Goal: Task Accomplishment & Management: Manage account settings

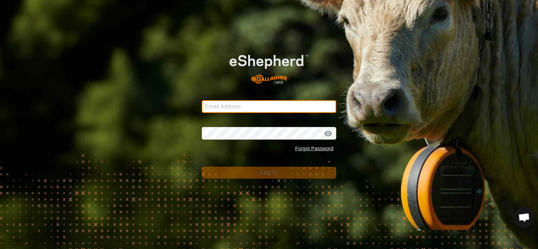
type input "[EMAIL_ADDRESS][DOMAIN_NAME]"
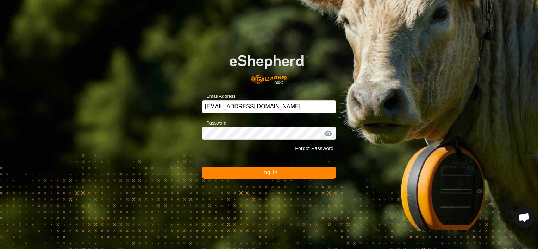
click at [275, 175] on span "Log In" at bounding box center [268, 173] width 17 height 6
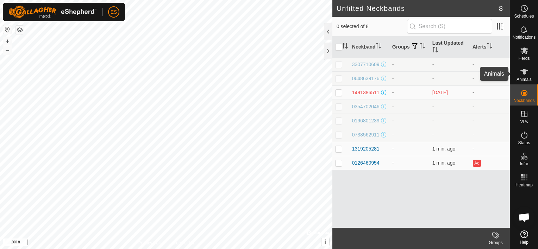
click at [521, 76] on es-animals-svg-icon at bounding box center [524, 71] width 13 height 11
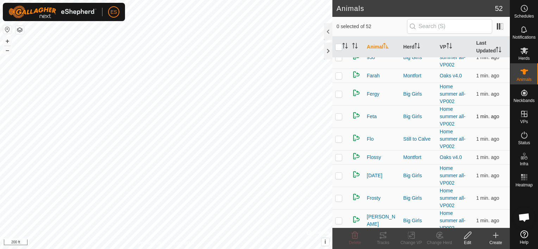
scroll to position [713, 0]
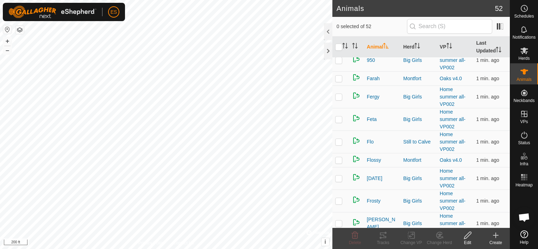
click at [497, 233] on icon at bounding box center [496, 235] width 8 height 8
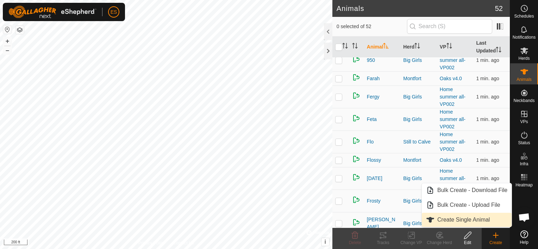
click at [475, 218] on link "Create Single Animal" at bounding box center [467, 220] width 90 height 14
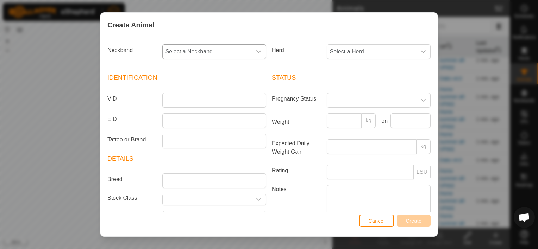
click at [243, 53] on span "Select a Neckband" at bounding box center [207, 52] width 89 height 14
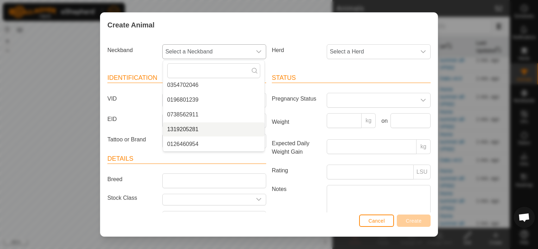
click at [194, 128] on li "1319205281" at bounding box center [213, 130] width 101 height 14
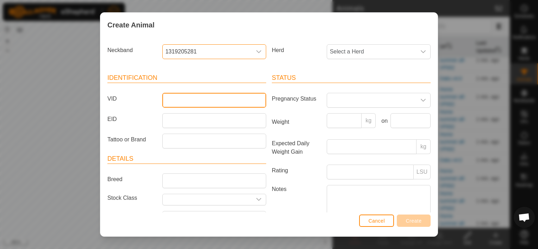
click at [168, 101] on input "VID" at bounding box center [214, 100] width 104 height 15
type input "Flora"
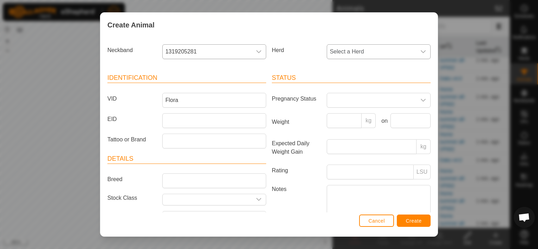
click at [421, 50] on icon "dropdown trigger" at bounding box center [424, 52] width 6 height 6
click at [346, 128] on li "Big Girls" at bounding box center [378, 132] width 101 height 14
click at [410, 222] on span "Create" at bounding box center [414, 221] width 16 height 6
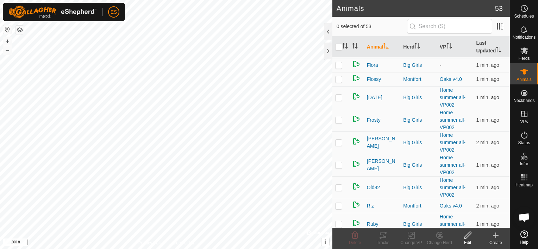
scroll to position [819, 0]
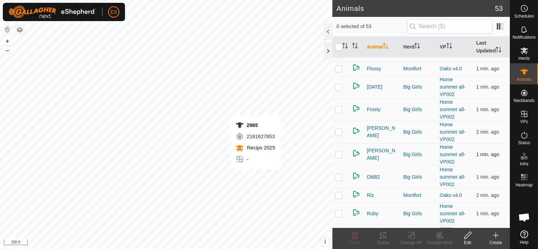
checkbox input "true"
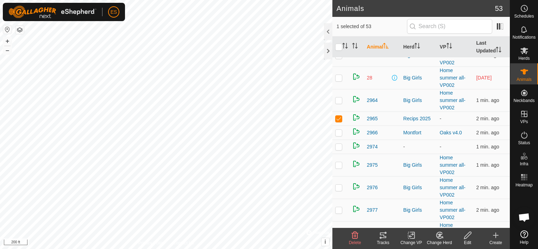
scroll to position [278, 0]
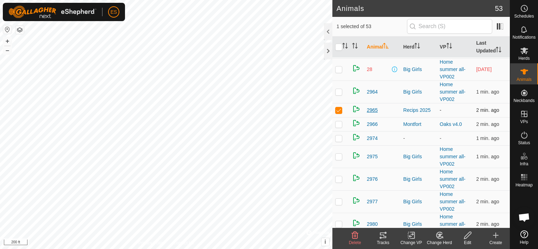
click at [371, 110] on span "2965" at bounding box center [372, 110] width 11 height 7
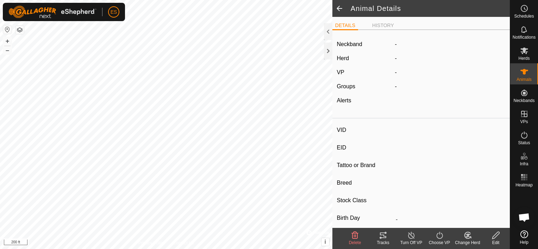
type input "2965"
type input "-"
type input "Jersey"
type input "-"
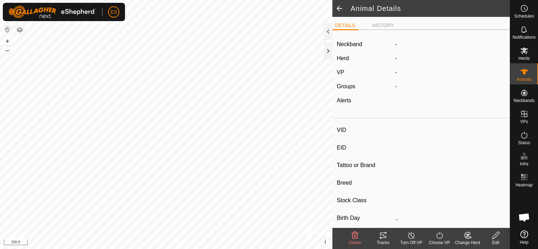
type input "0 kg"
type input "-"
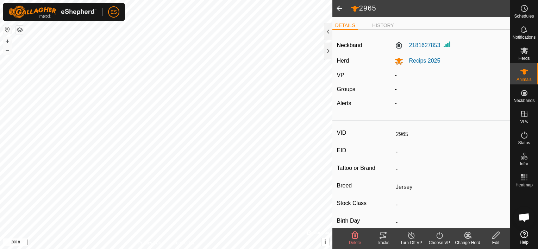
click at [417, 61] on span "Recips 2025" at bounding box center [421, 61] width 37 height 6
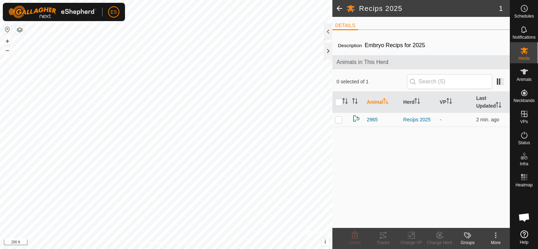
click at [339, 10] on span at bounding box center [340, 8] width 14 height 17
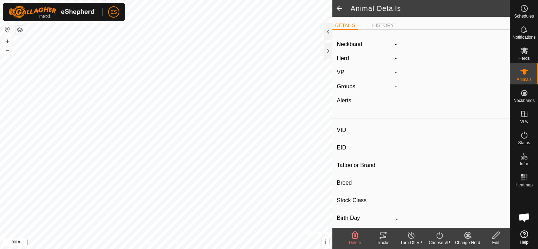
type input "2965"
type input "-"
type input "Jersey"
type input "-"
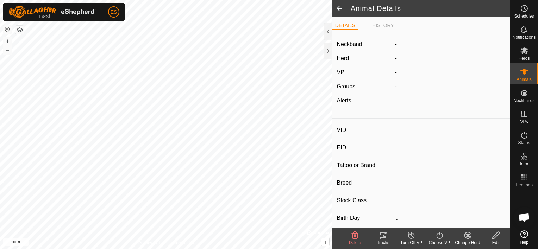
type input "0 kg"
type input "-"
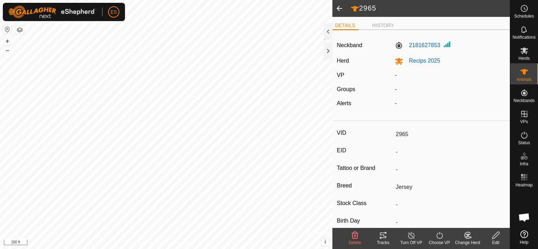
click at [467, 240] on div "Change Herd" at bounding box center [468, 243] width 28 height 6
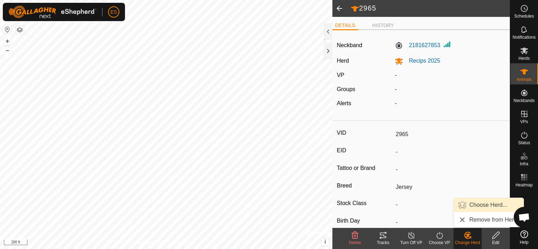
click at [471, 204] on link "Choose Herd..." at bounding box center [489, 205] width 70 height 14
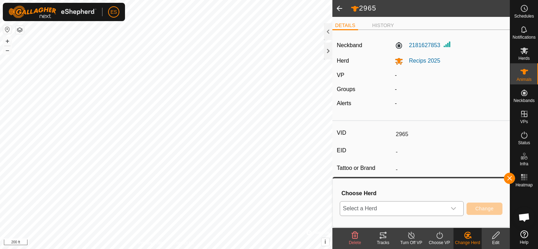
click at [455, 208] on icon "dropdown trigger" at bounding box center [454, 209] width 6 height 6
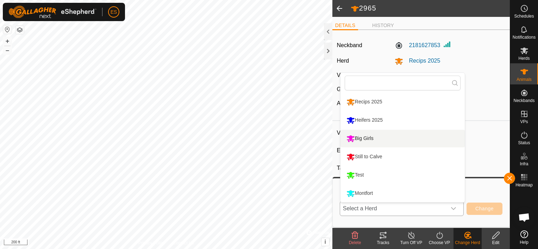
click at [392, 140] on li "Big Girls" at bounding box center [403, 139] width 124 height 18
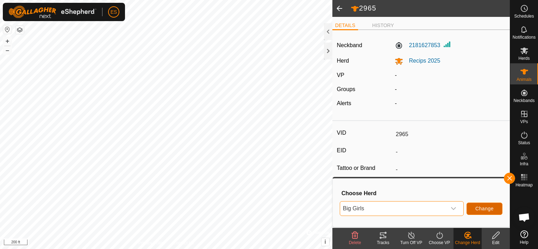
click at [482, 208] on span "Change" at bounding box center [485, 209] width 18 height 6
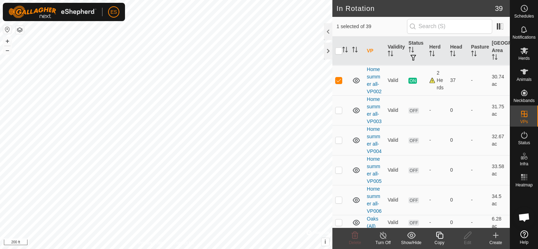
scroll to position [449, 0]
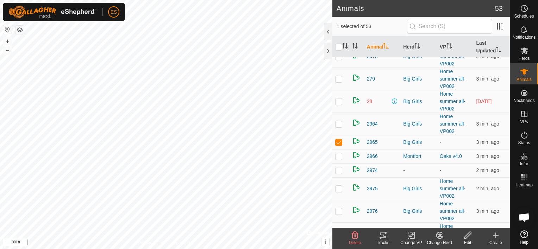
scroll to position [247, 0]
click at [412, 238] on icon at bounding box center [411, 235] width 9 height 8
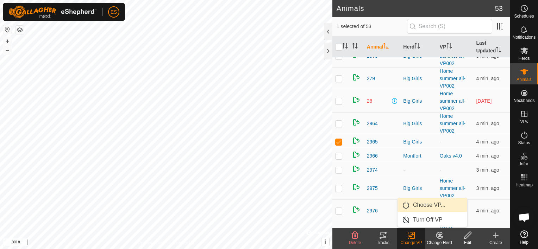
click at [424, 206] on link "Choose VP..." at bounding box center [433, 205] width 70 height 14
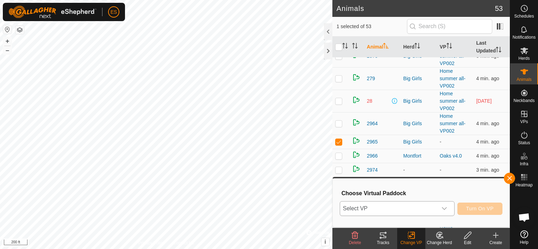
click at [446, 207] on icon "dropdown trigger" at bounding box center [445, 209] width 6 height 6
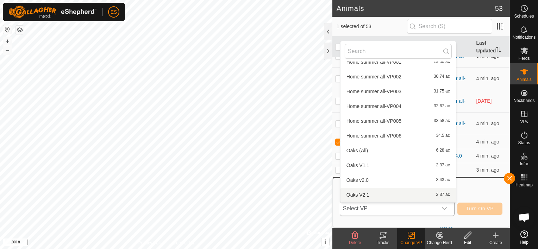
scroll to position [272, 0]
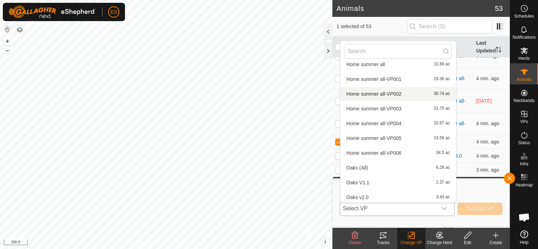
click at [403, 94] on li "Home summer all-VP002 30.74 ac" at bounding box center [399, 94] width 116 height 14
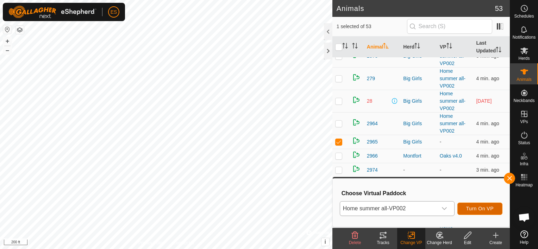
click at [485, 210] on span "Turn On VP" at bounding box center [479, 209] width 27 height 6
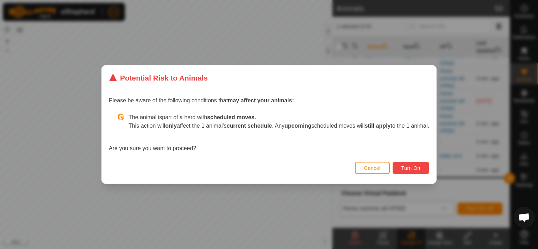
click at [420, 170] on span "Turn On" at bounding box center [411, 169] width 19 height 6
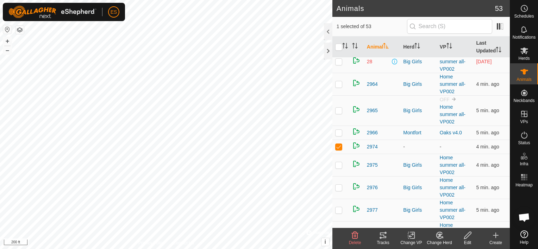
scroll to position [299, 0]
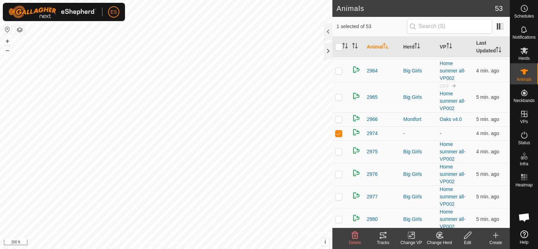
click at [439, 237] on icon at bounding box center [439, 235] width 9 height 8
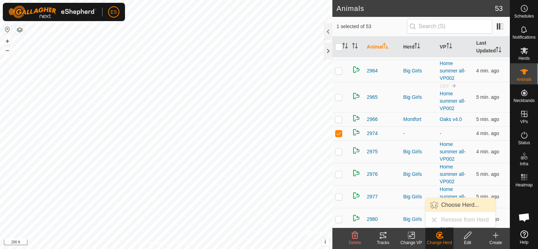
click at [446, 207] on link "Choose Herd..." at bounding box center [461, 205] width 70 height 14
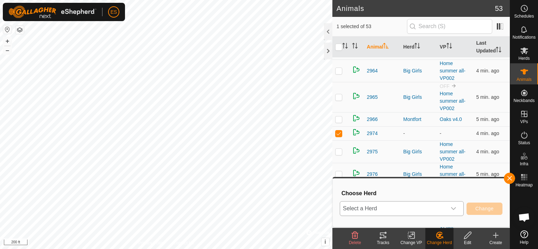
click at [457, 209] on icon "dropdown trigger" at bounding box center [454, 209] width 6 height 6
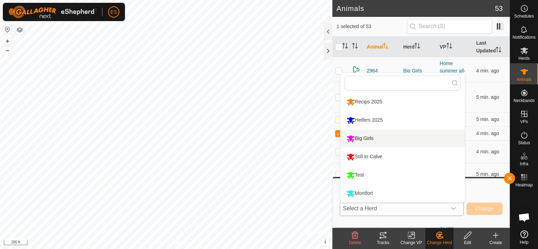
click at [394, 139] on li "Big Girls" at bounding box center [403, 139] width 124 height 18
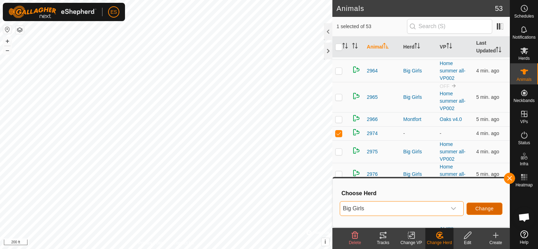
click at [476, 210] on button "Change" at bounding box center [485, 209] width 36 height 12
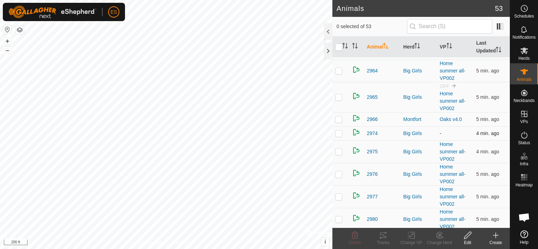
click at [340, 133] on p-checkbox at bounding box center [338, 134] width 7 height 6
checkbox input "true"
click at [409, 237] on icon at bounding box center [411, 235] width 9 height 8
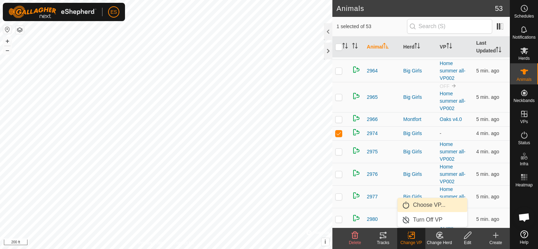
click at [421, 205] on link "Choose VP..." at bounding box center [433, 205] width 70 height 14
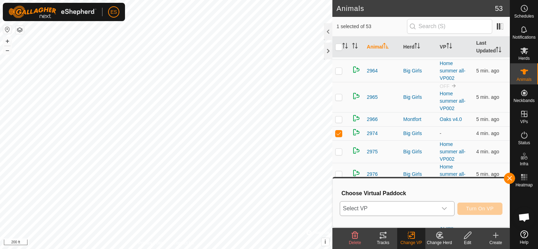
click at [447, 210] on icon "dropdown trigger" at bounding box center [445, 209] width 6 height 6
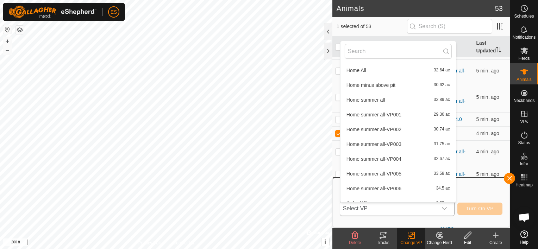
scroll to position [237, 0]
click at [399, 129] on li "Home summer all-VP002 30.74 ac" at bounding box center [399, 129] width 116 height 14
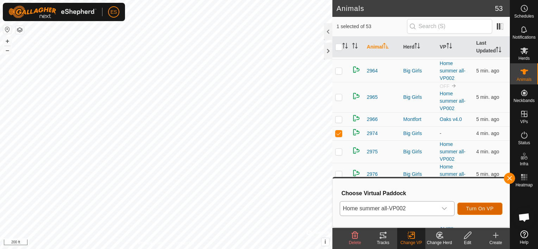
click at [479, 213] on button "Turn On VP" at bounding box center [480, 209] width 45 height 12
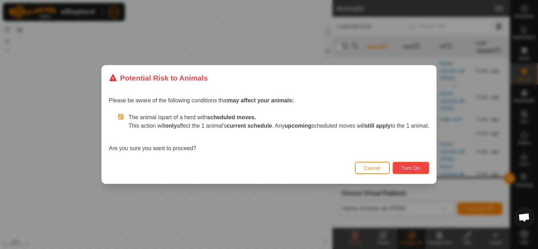
click at [416, 167] on span "Turn On" at bounding box center [411, 169] width 19 height 6
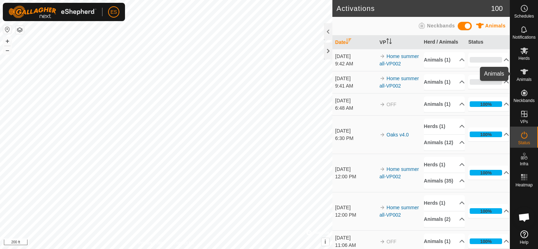
click at [524, 74] on icon at bounding box center [525, 72] width 8 height 6
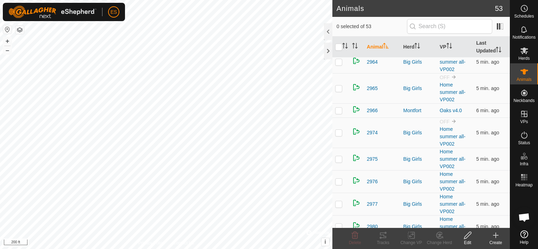
scroll to position [299, 0]
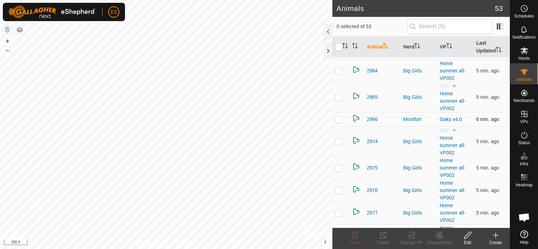
click at [341, 119] on p-checkbox at bounding box center [338, 120] width 7 height 6
click at [441, 238] on icon at bounding box center [439, 235] width 6 height 6
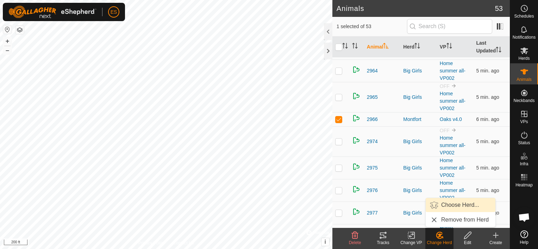
click at [450, 207] on link "Choose Herd..." at bounding box center [461, 205] width 70 height 14
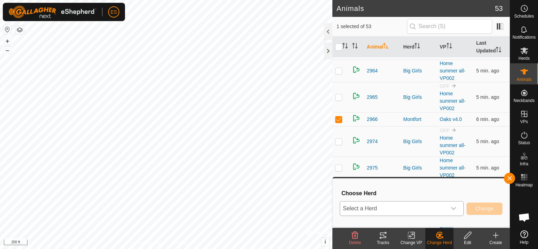
click at [454, 211] on icon "dropdown trigger" at bounding box center [454, 209] width 6 height 6
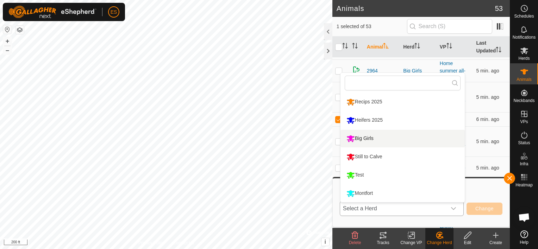
click at [392, 139] on li "Big Girls" at bounding box center [403, 139] width 124 height 18
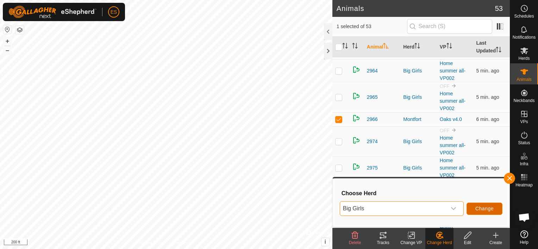
click at [489, 209] on span "Change" at bounding box center [485, 209] width 18 height 6
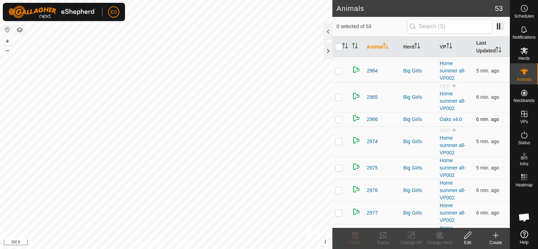
click at [339, 119] on p-checkbox at bounding box center [338, 120] width 7 height 6
checkbox input "true"
click at [413, 238] on icon at bounding box center [411, 235] width 9 height 8
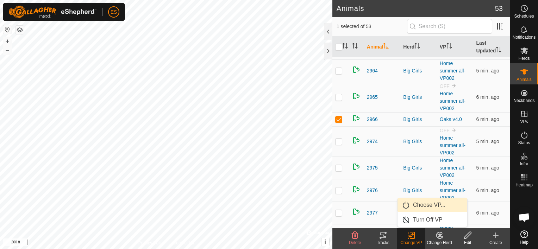
click at [436, 206] on link "Choose VP..." at bounding box center [433, 205] width 70 height 14
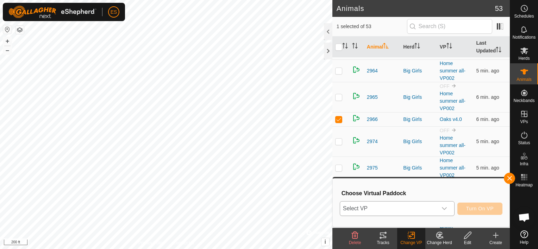
click at [449, 207] on div "dropdown trigger" at bounding box center [445, 209] width 14 height 14
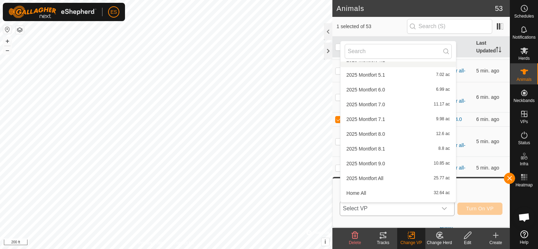
scroll to position [228, 0]
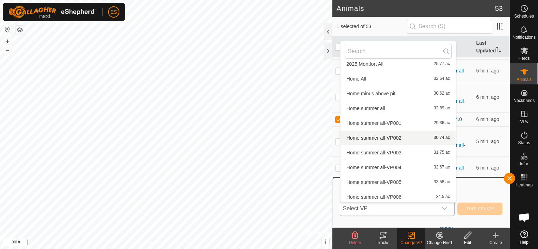
click at [400, 140] on li "Home summer all-VP002 30.74 ac" at bounding box center [399, 138] width 116 height 14
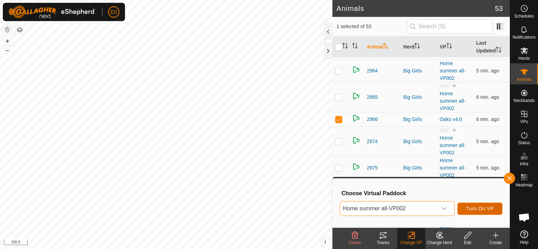
click at [477, 207] on span "Turn On VP" at bounding box center [479, 209] width 27 height 6
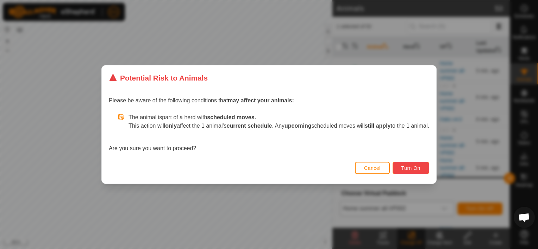
click at [421, 166] on span "Turn On" at bounding box center [411, 169] width 19 height 6
